Goal: Task Accomplishment & Management: Manage account settings

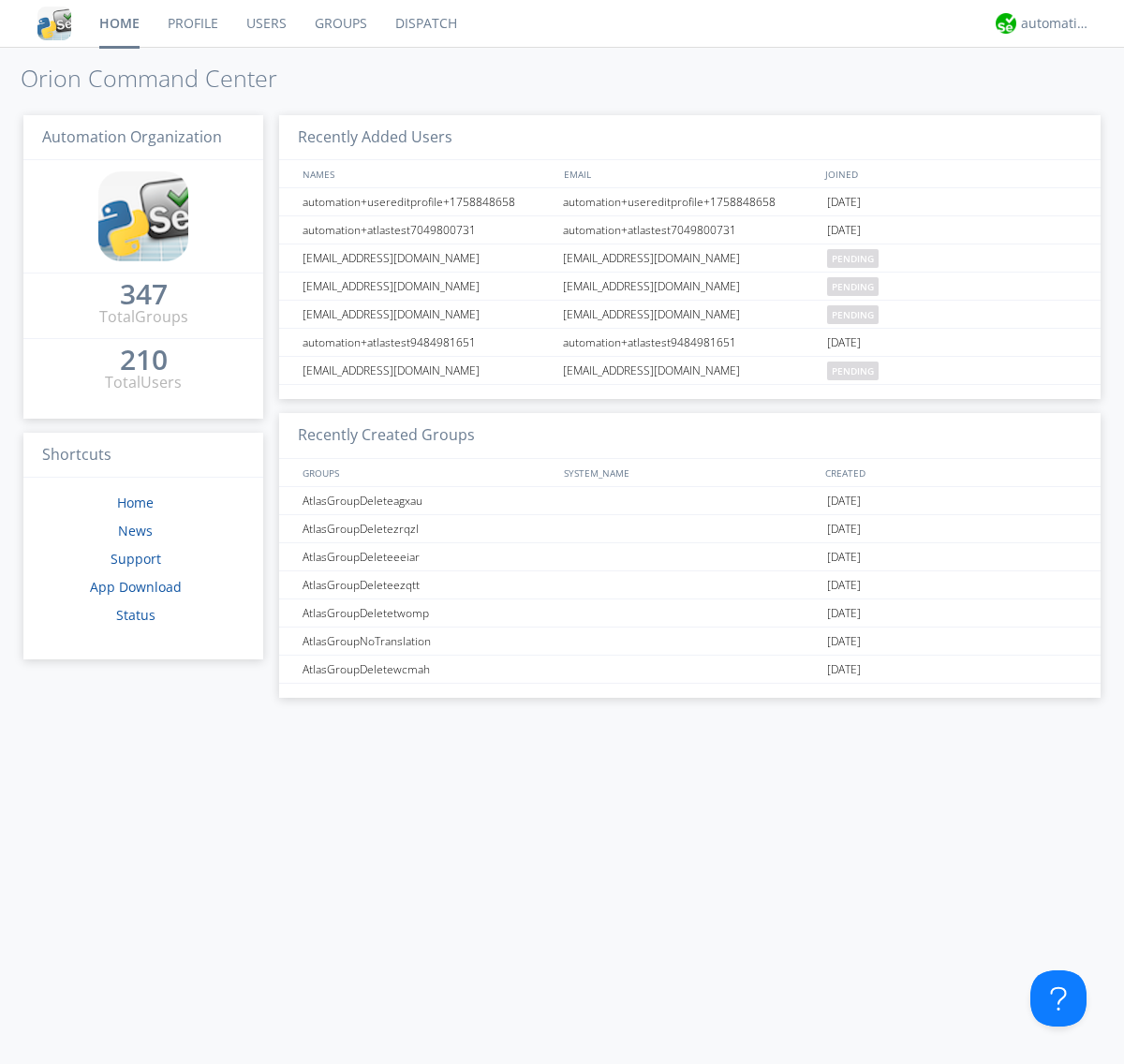
click at [339, 23] on link "Groups" at bounding box center [341, 23] width 80 height 47
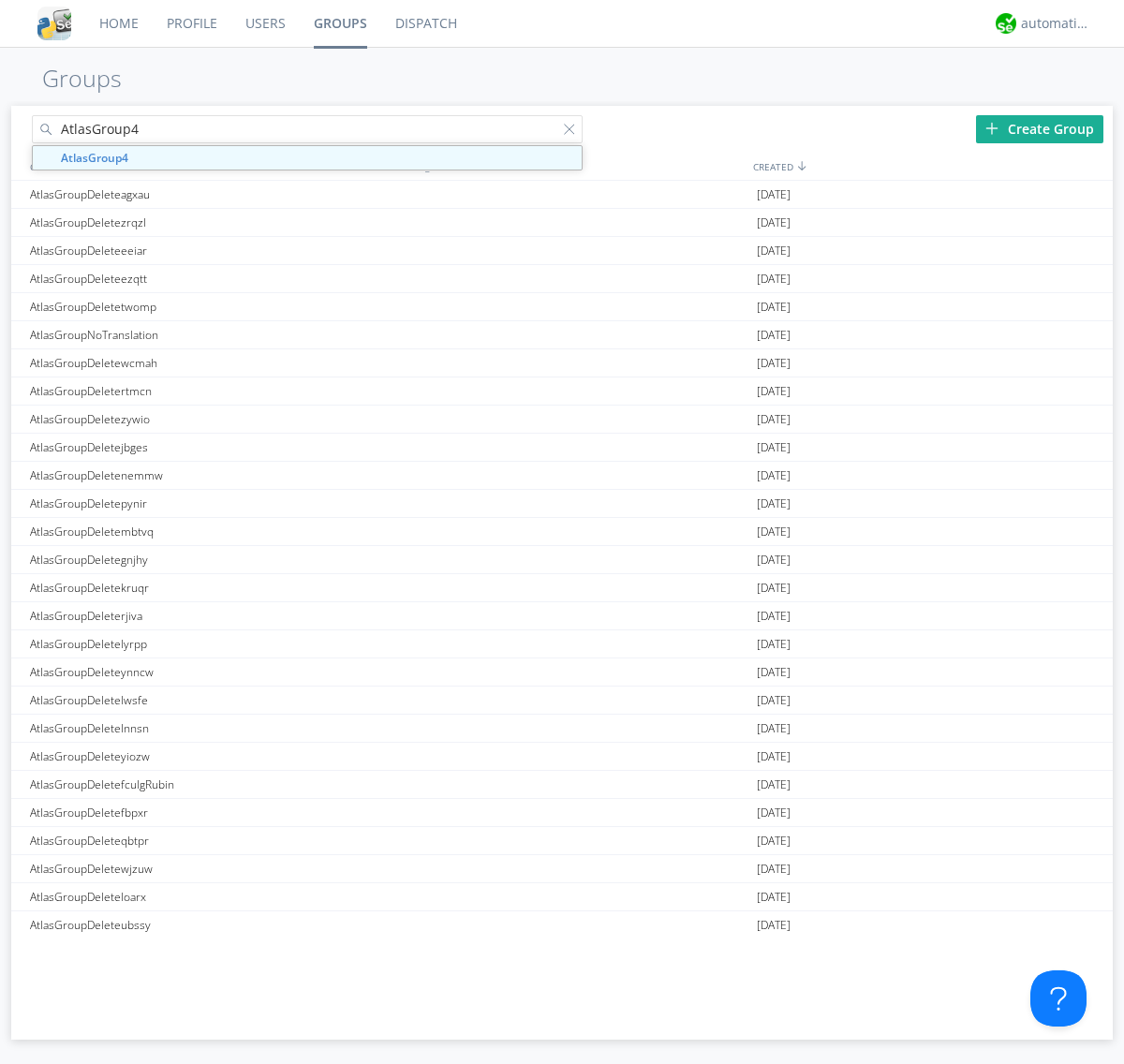
type input "AtlasGroup4"
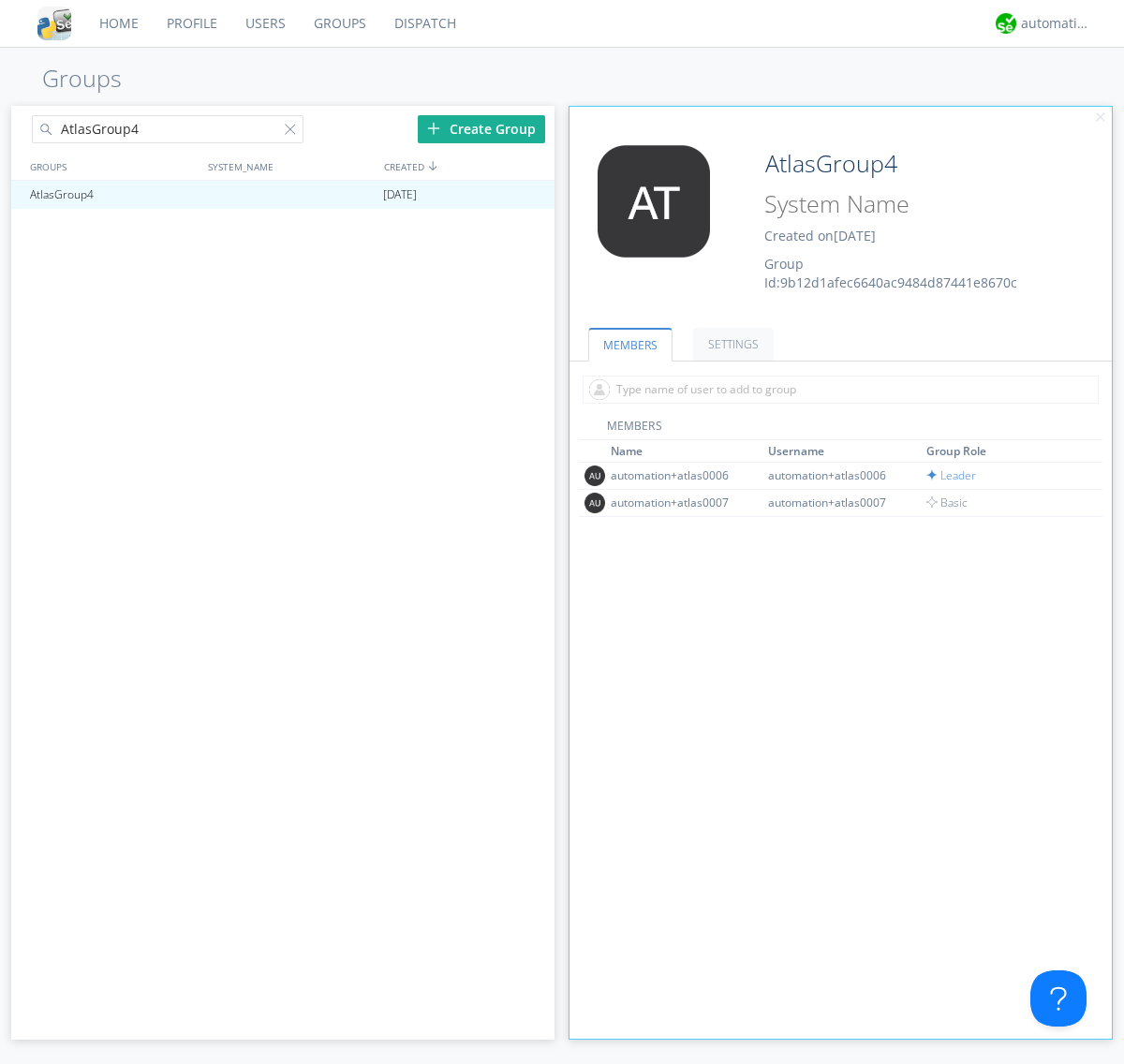
click at [731, 344] on link "SETTINGS" at bounding box center [733, 344] width 80 height 33
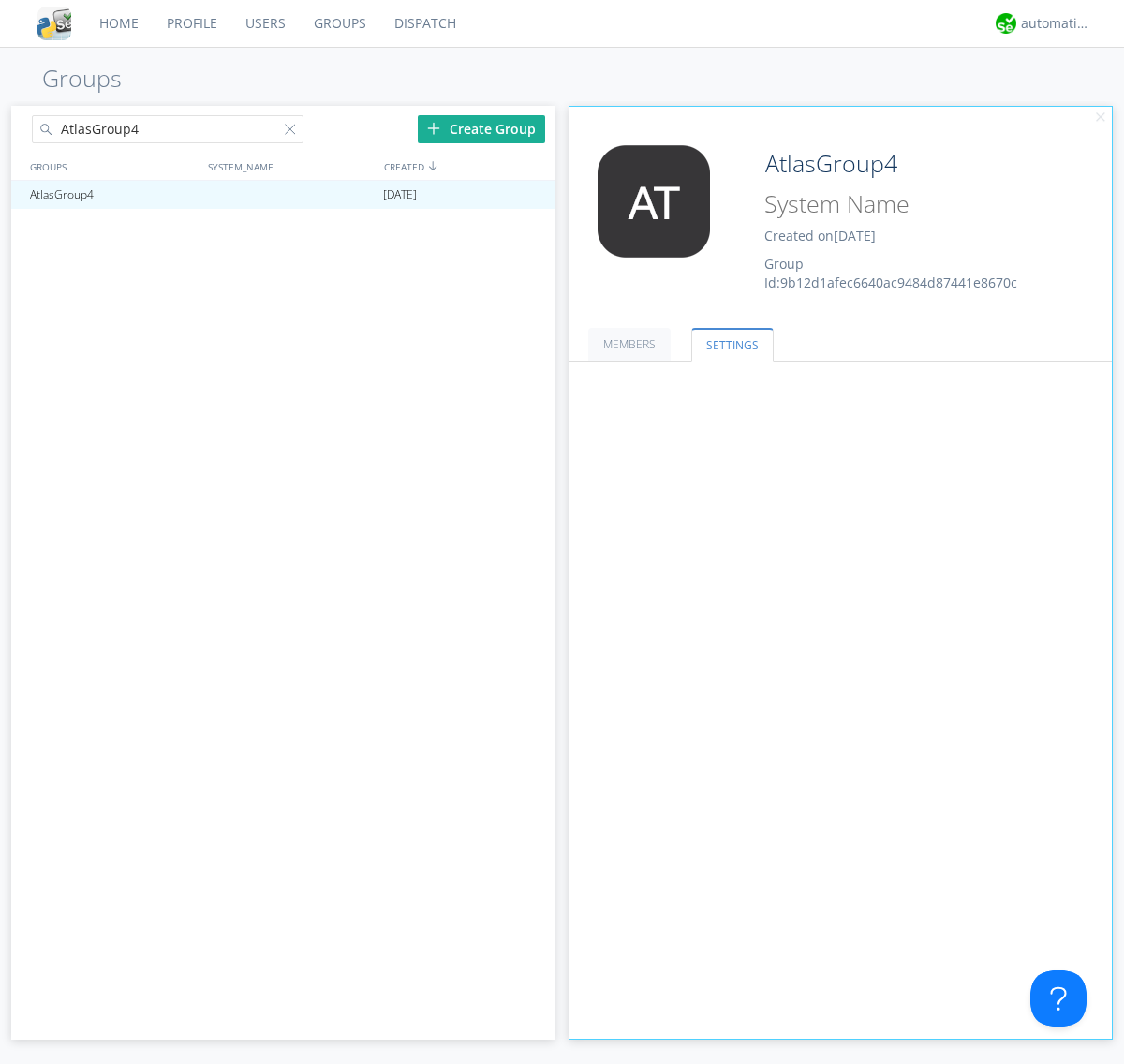
click at [0, 0] on button "Everyone" at bounding box center [0, 0] width 0 height 0
click at [0, 0] on link "Leaders only" at bounding box center [0, 0] width 0 height 0
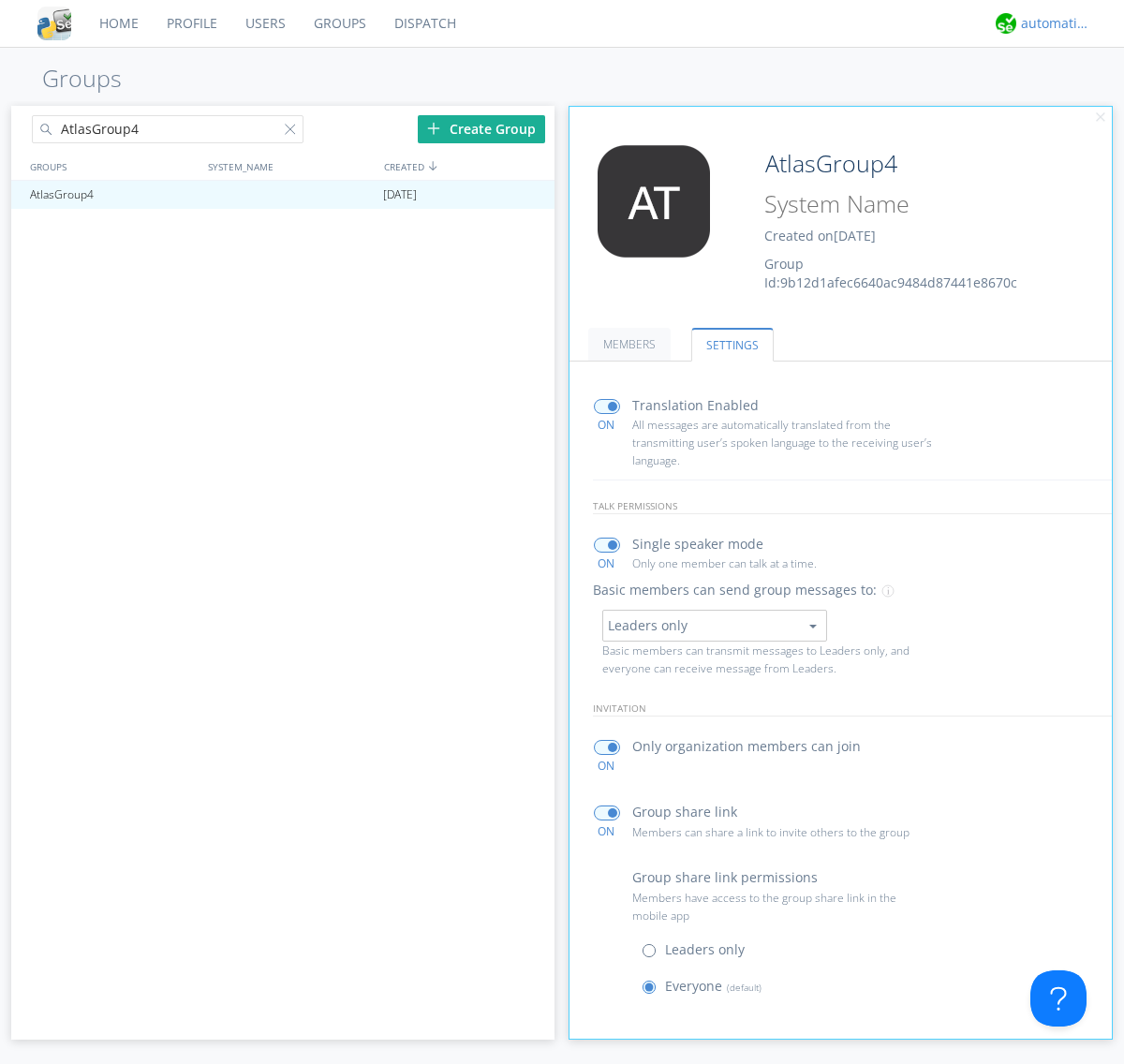
click at [1051, 23] on div "automation+atlas" at bounding box center [1055, 24] width 70 height 19
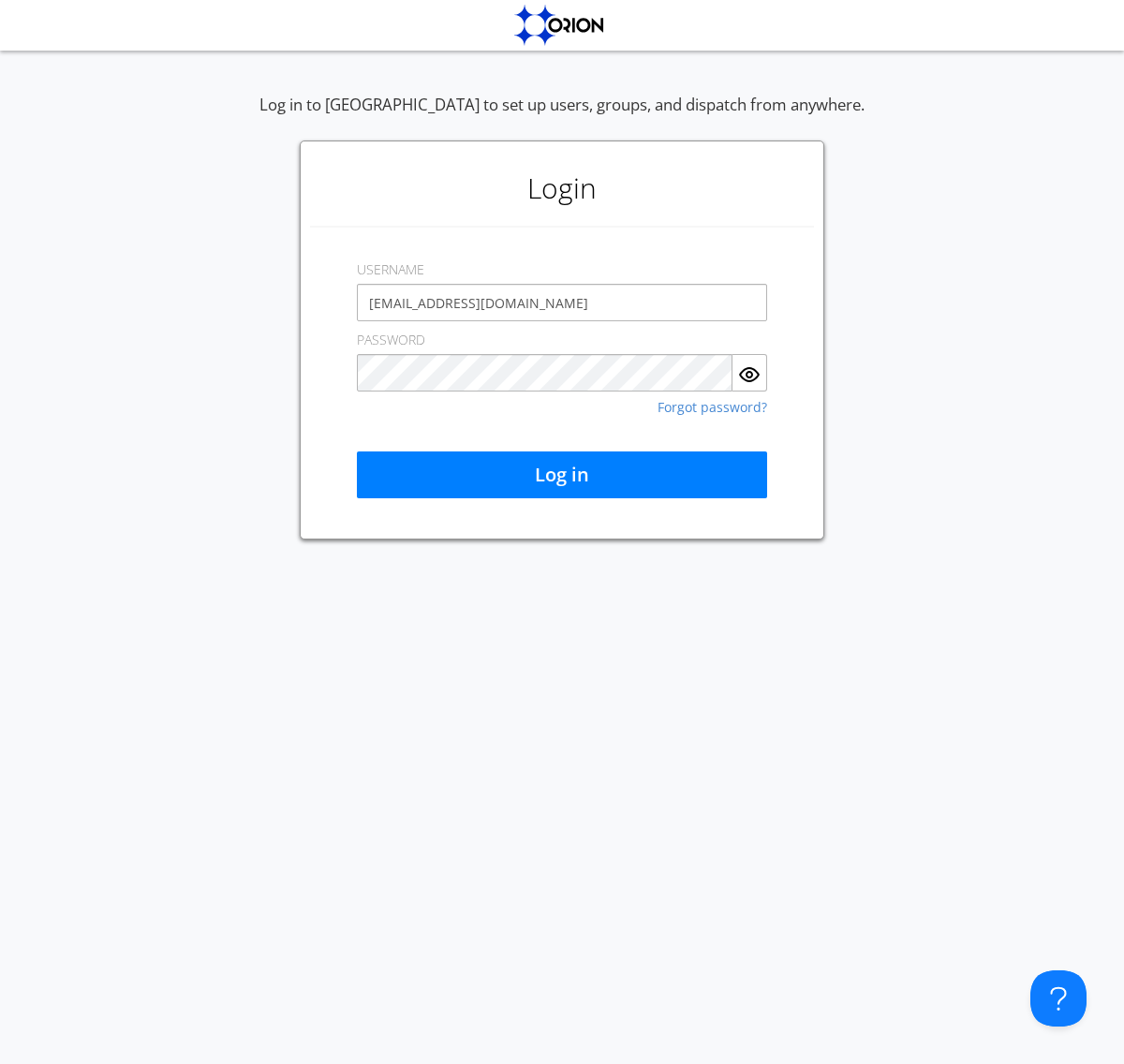
type input "[EMAIL_ADDRESS][DOMAIN_NAME]"
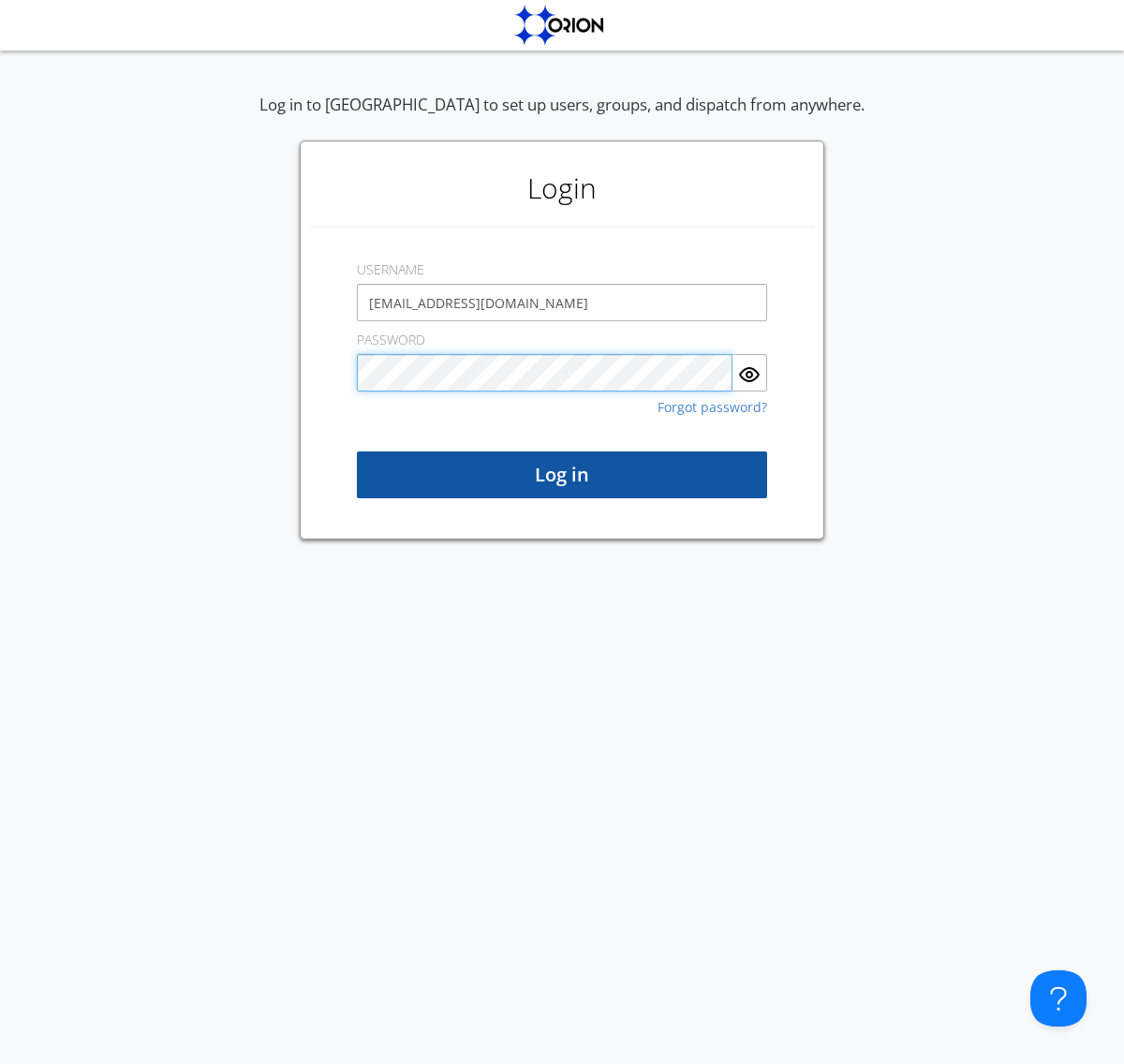
click at [562, 475] on button "Log in" at bounding box center [562, 475] width 411 height 47
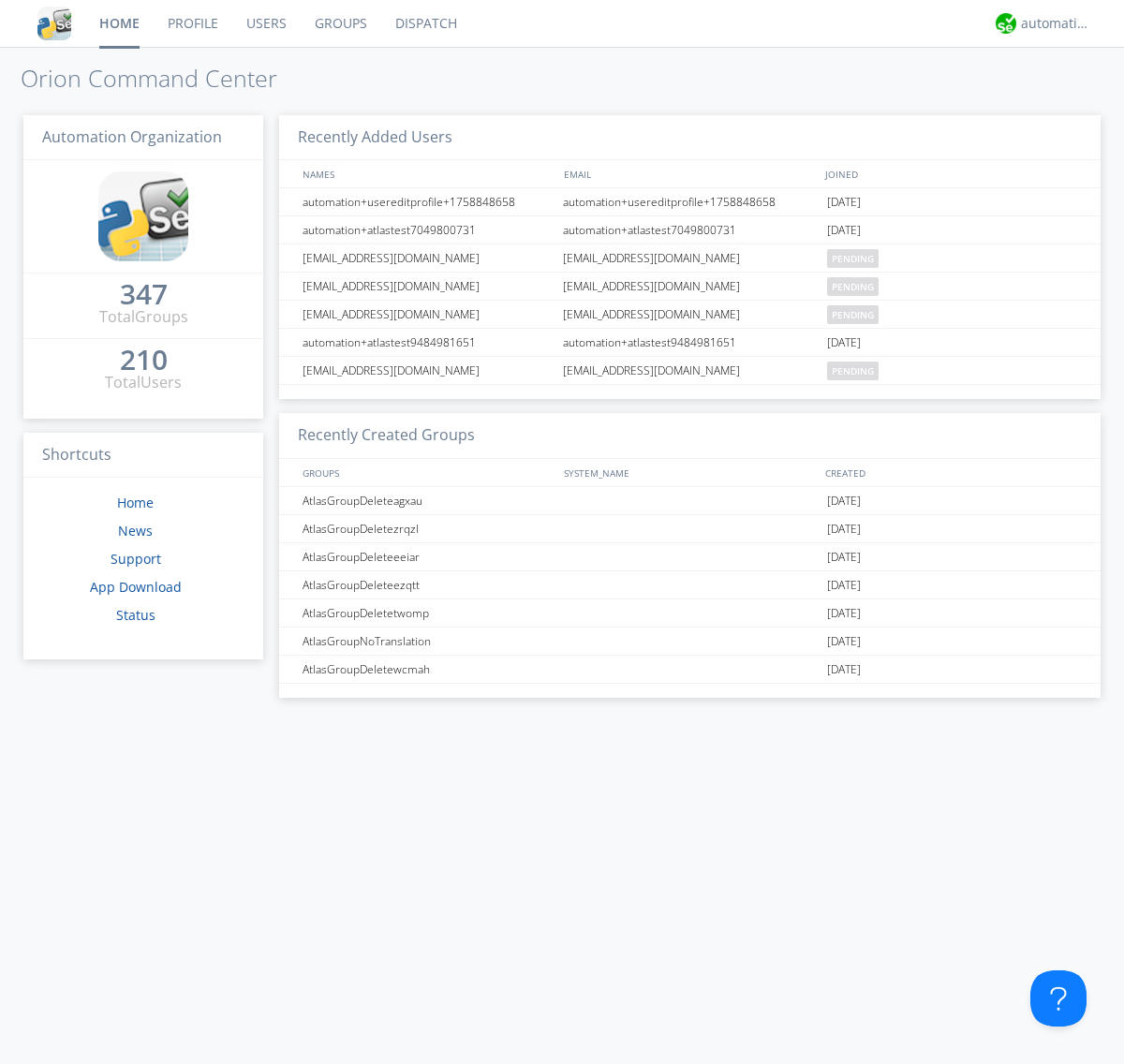
click at [339, 23] on link "Groups" at bounding box center [341, 23] width 80 height 47
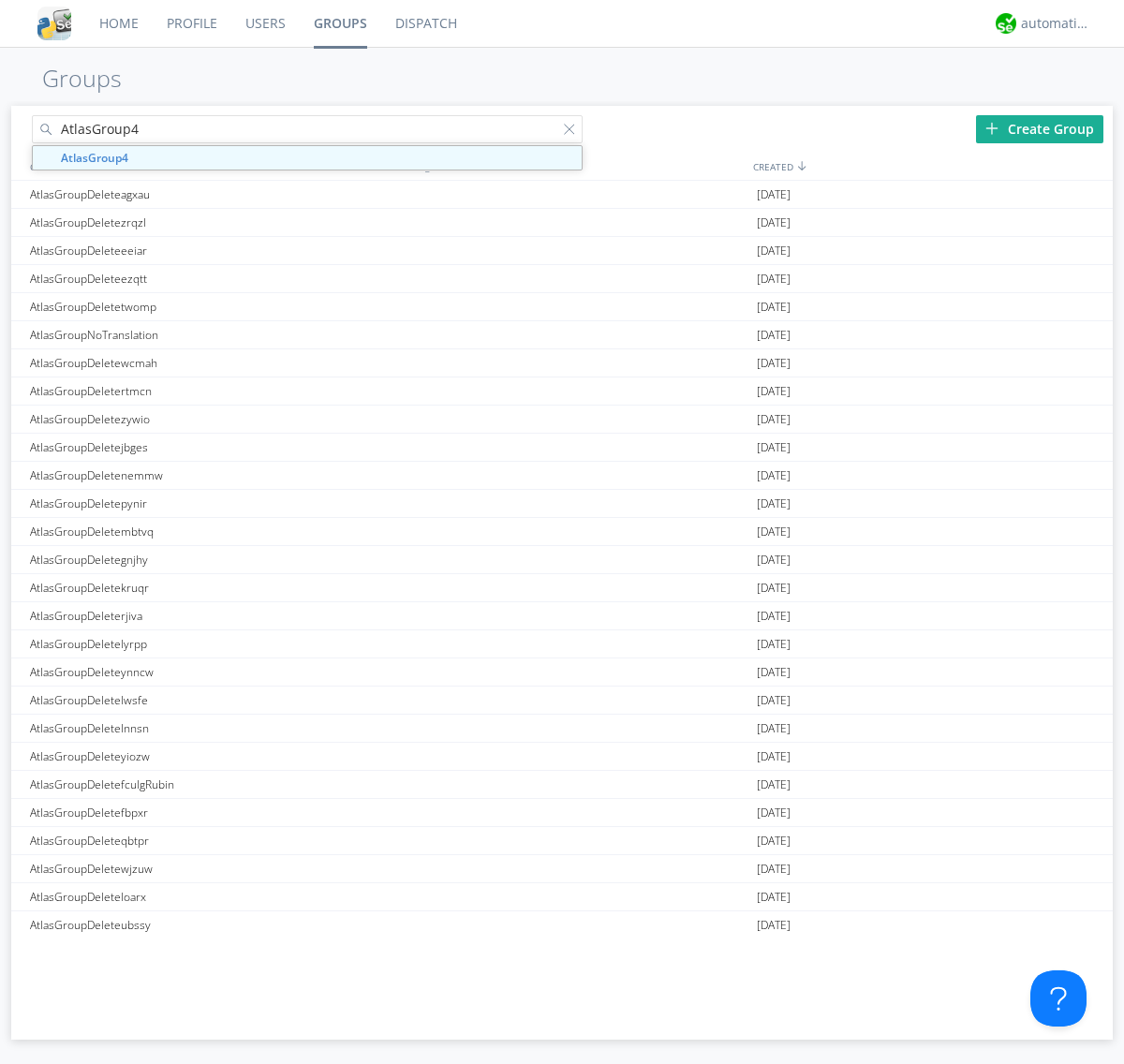
type input "AtlasGroup4"
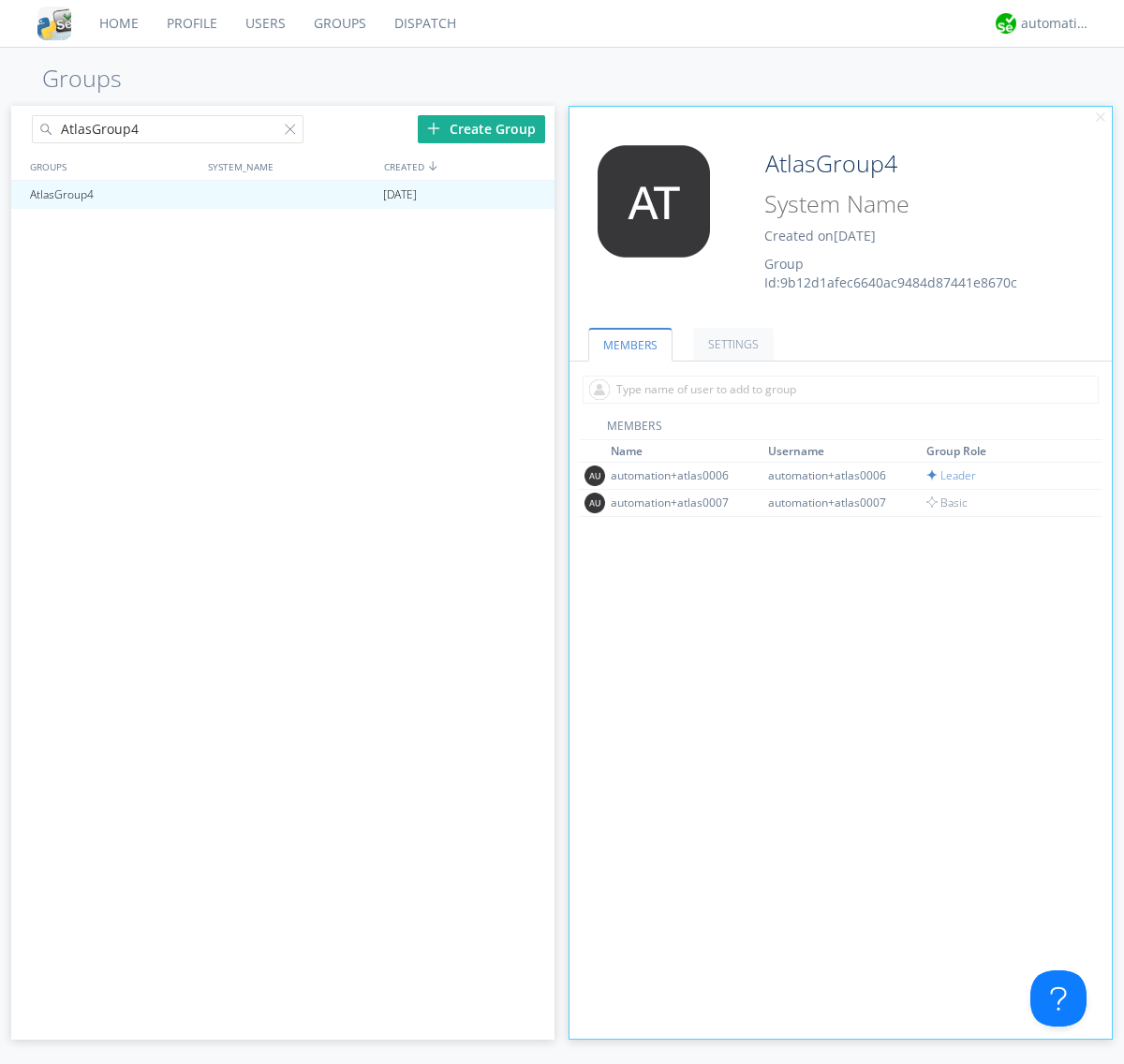
click at [731, 344] on link "SETTINGS" at bounding box center [733, 344] width 80 height 33
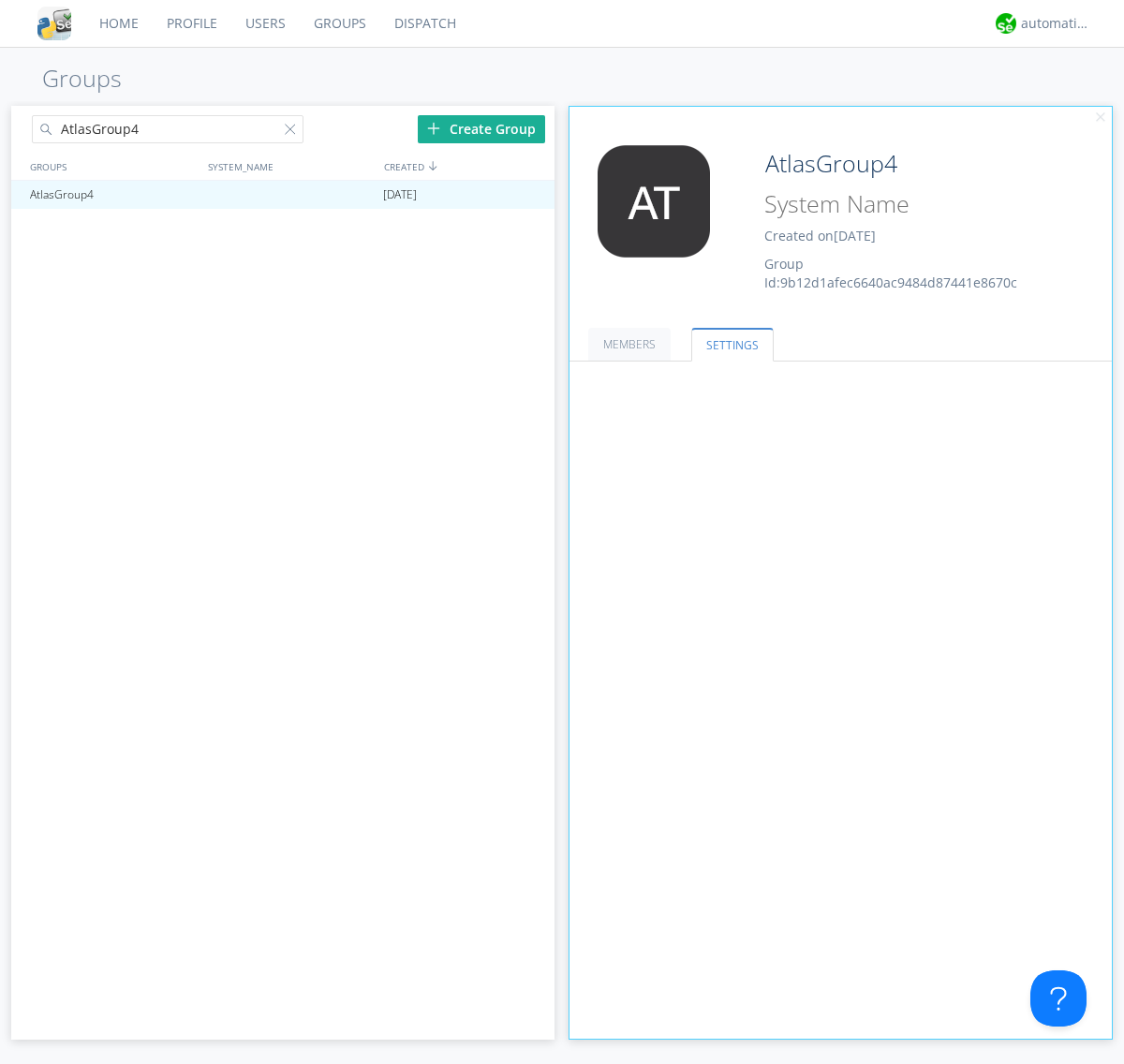
click at [0, 0] on button "Leaders only" at bounding box center [0, 0] width 0 height 0
click at [0, 0] on link "No One (Direct Messages Only)" at bounding box center [0, 0] width 0 height 0
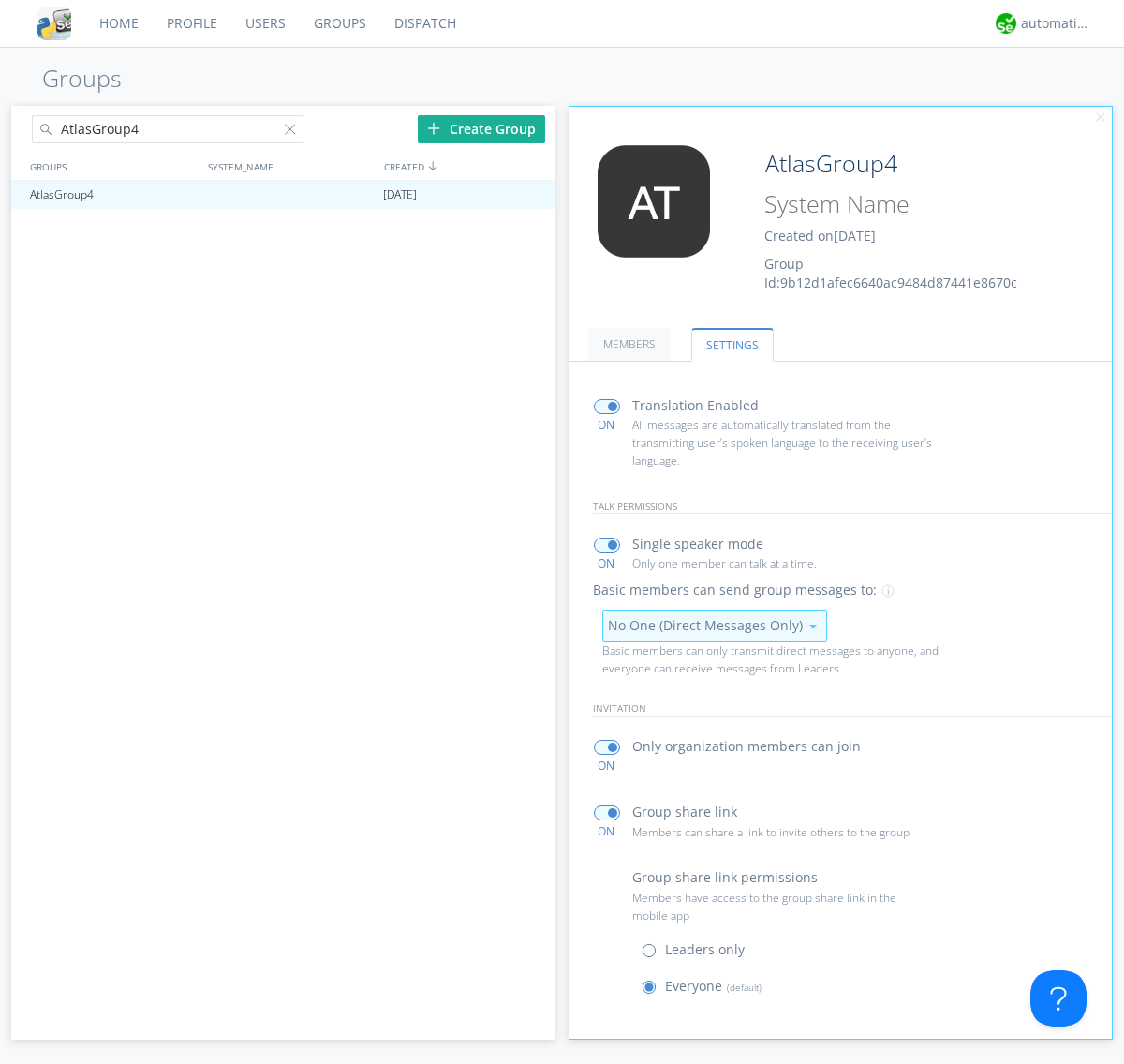
click at [714, 625] on button "No One (Direct Messages Only)" at bounding box center [714, 625] width 225 height 32
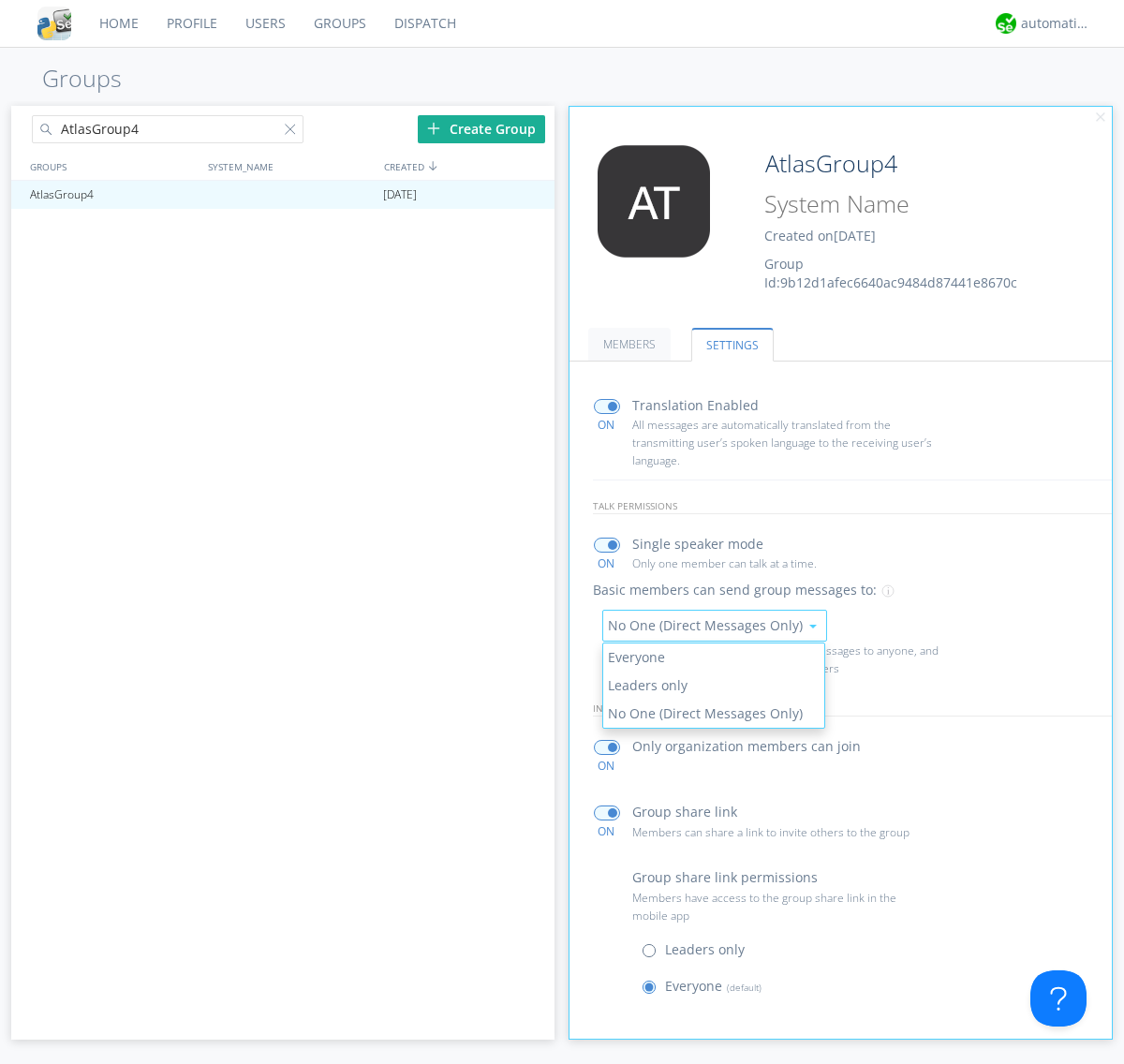
click at [713, 657] on link "Everyone" at bounding box center [714, 657] width 222 height 28
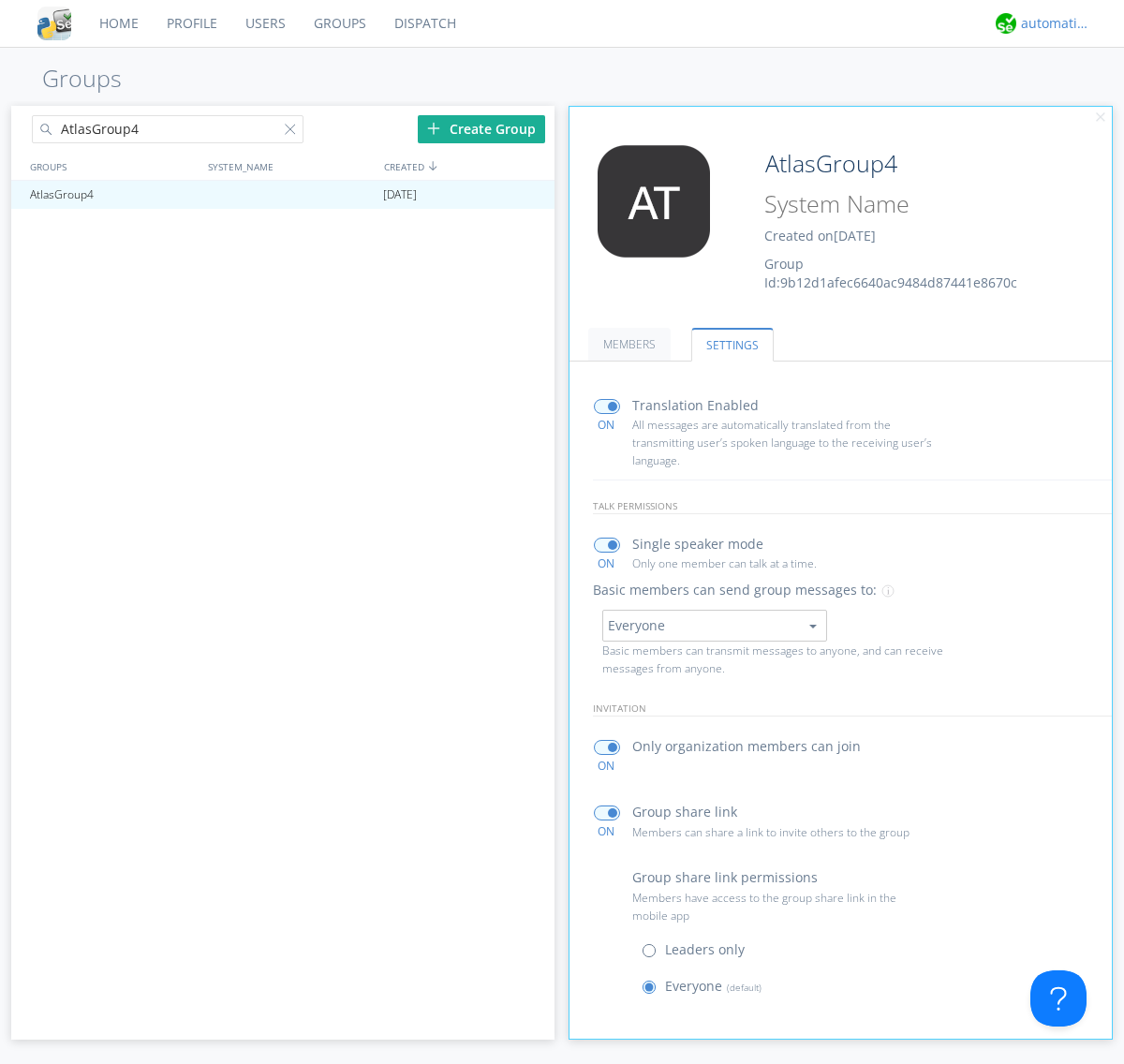
click at [1051, 23] on div "automation+atlas" at bounding box center [1055, 24] width 70 height 19
